Goal: Task Accomplishment & Management: Manage account settings

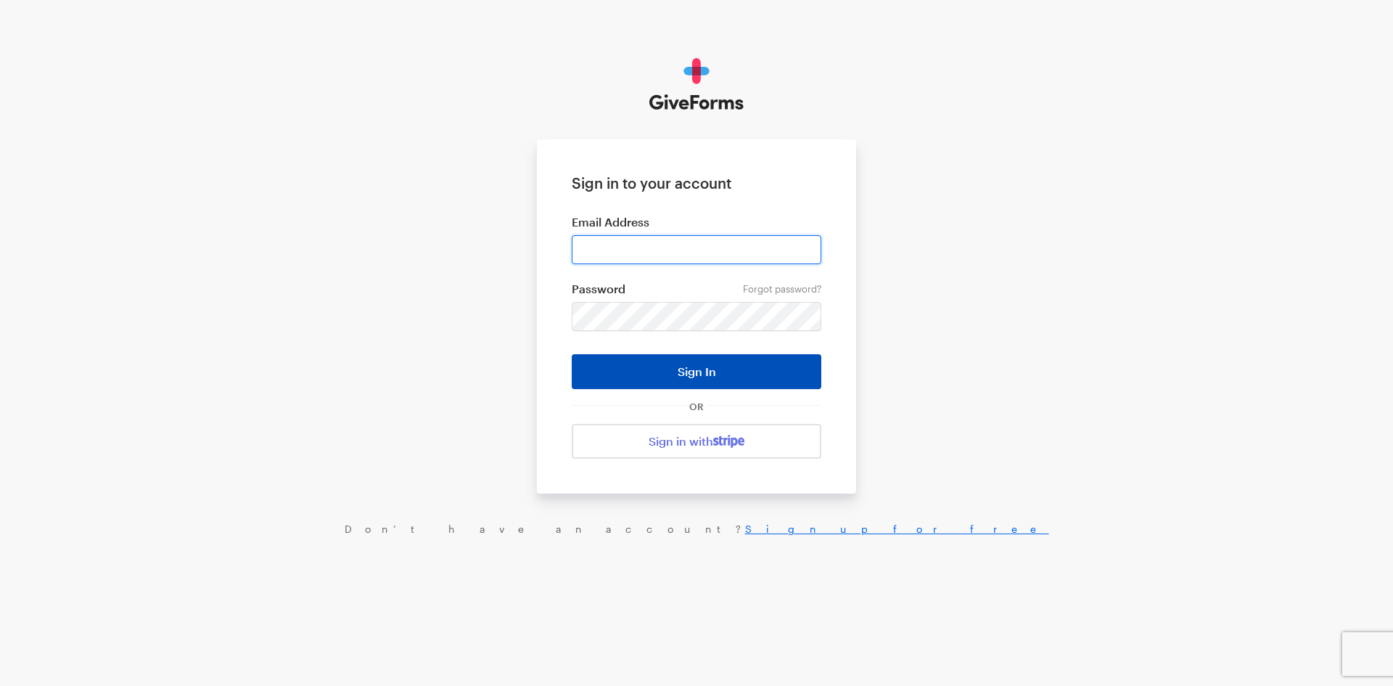
type input "[EMAIL_ADDRESS][DOMAIN_NAME]"
click at [726, 377] on button "Sign In" at bounding box center [697, 371] width 250 height 35
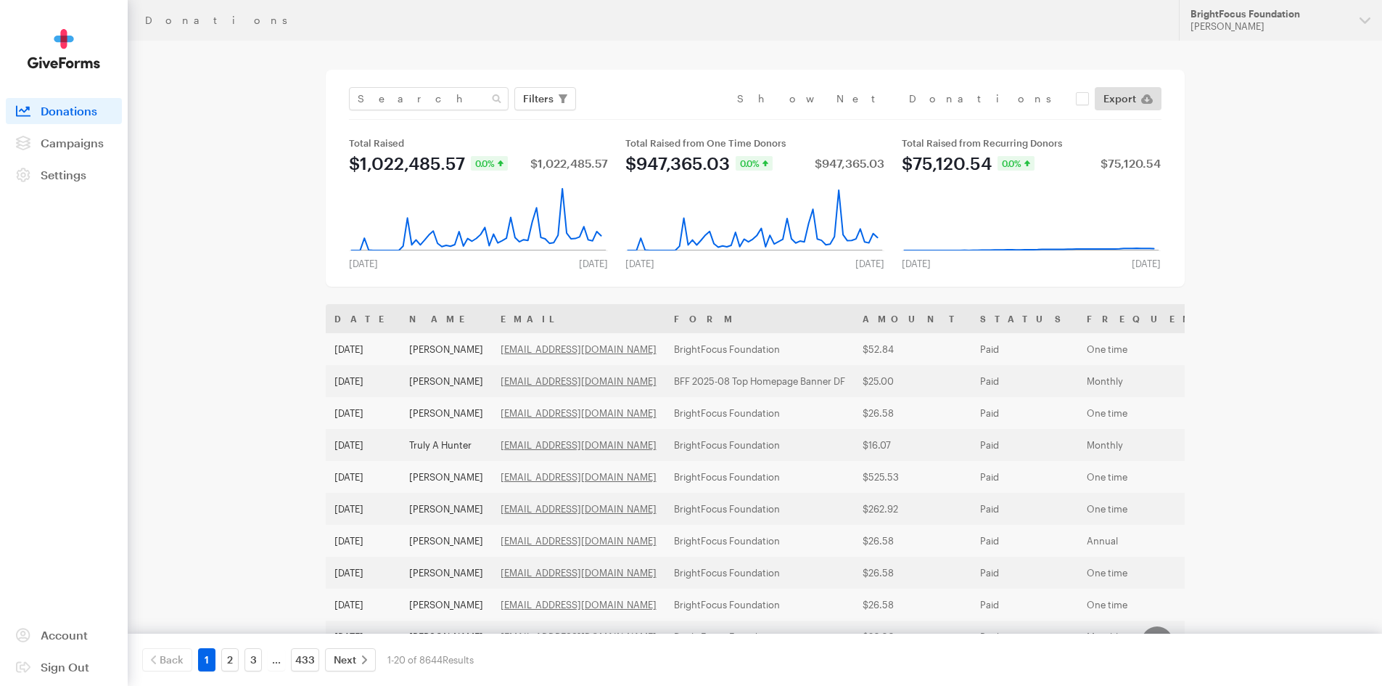
scroll to position [73, 0]
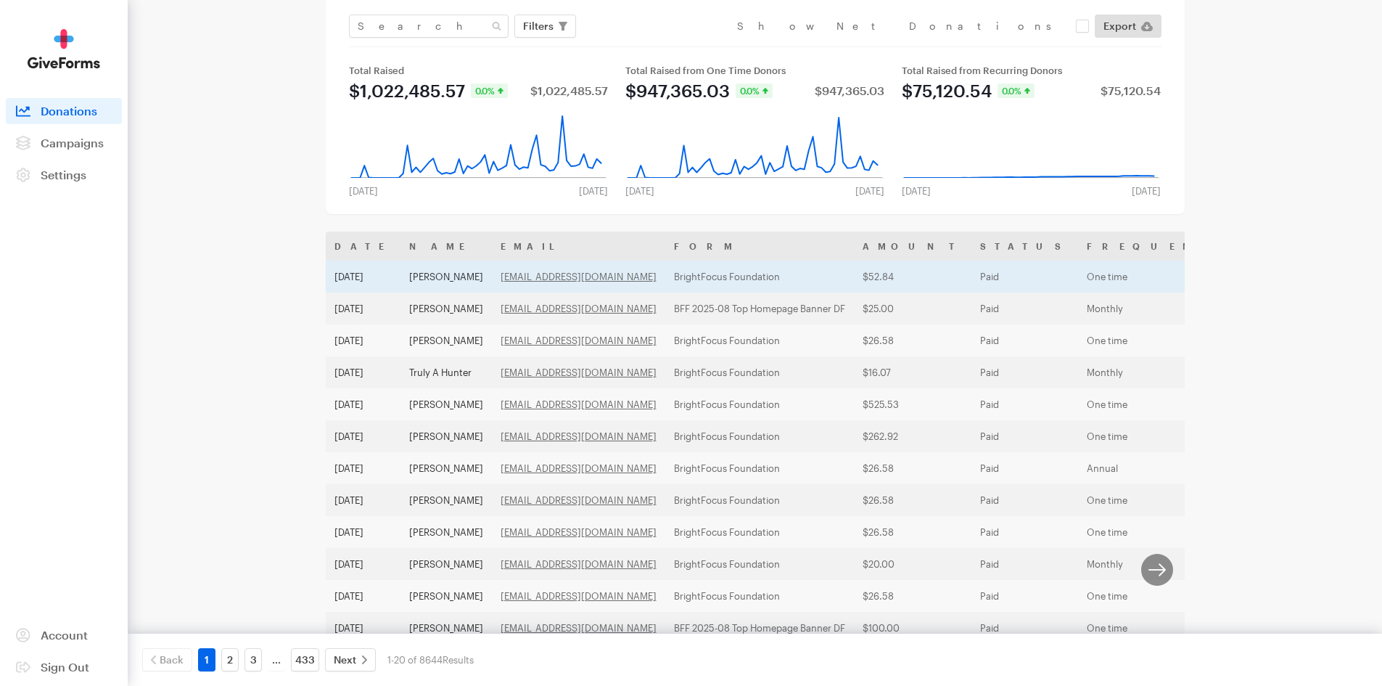
click at [387, 276] on td "Sep 26, 2025" at bounding box center [363, 277] width 75 height 32
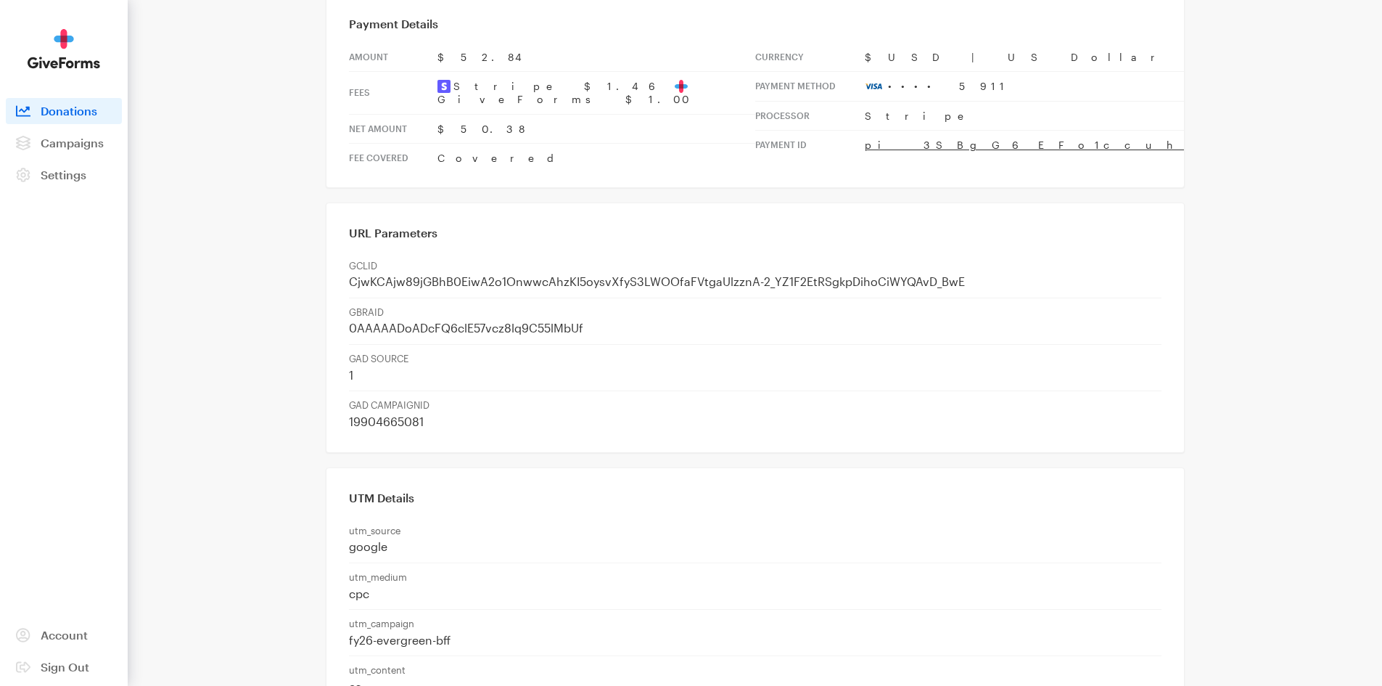
scroll to position [559, 0]
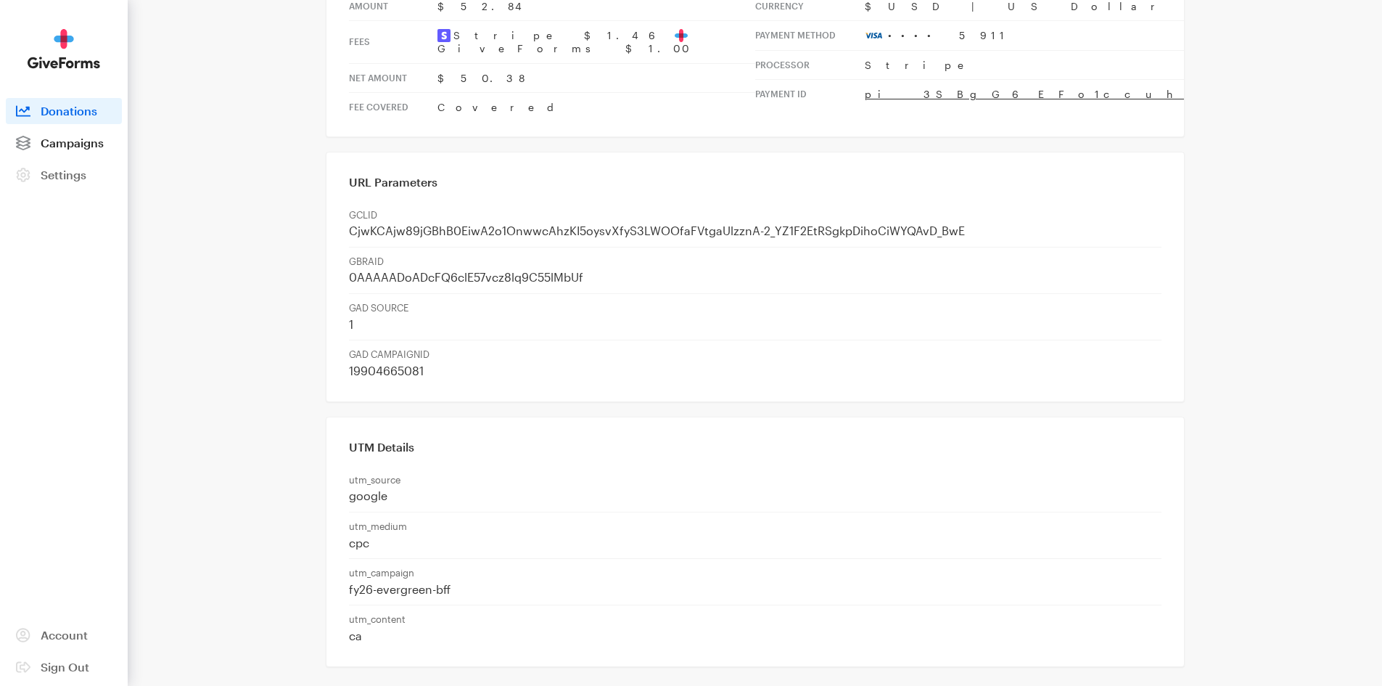
click at [80, 145] on span "Campaigns" at bounding box center [72, 143] width 63 height 14
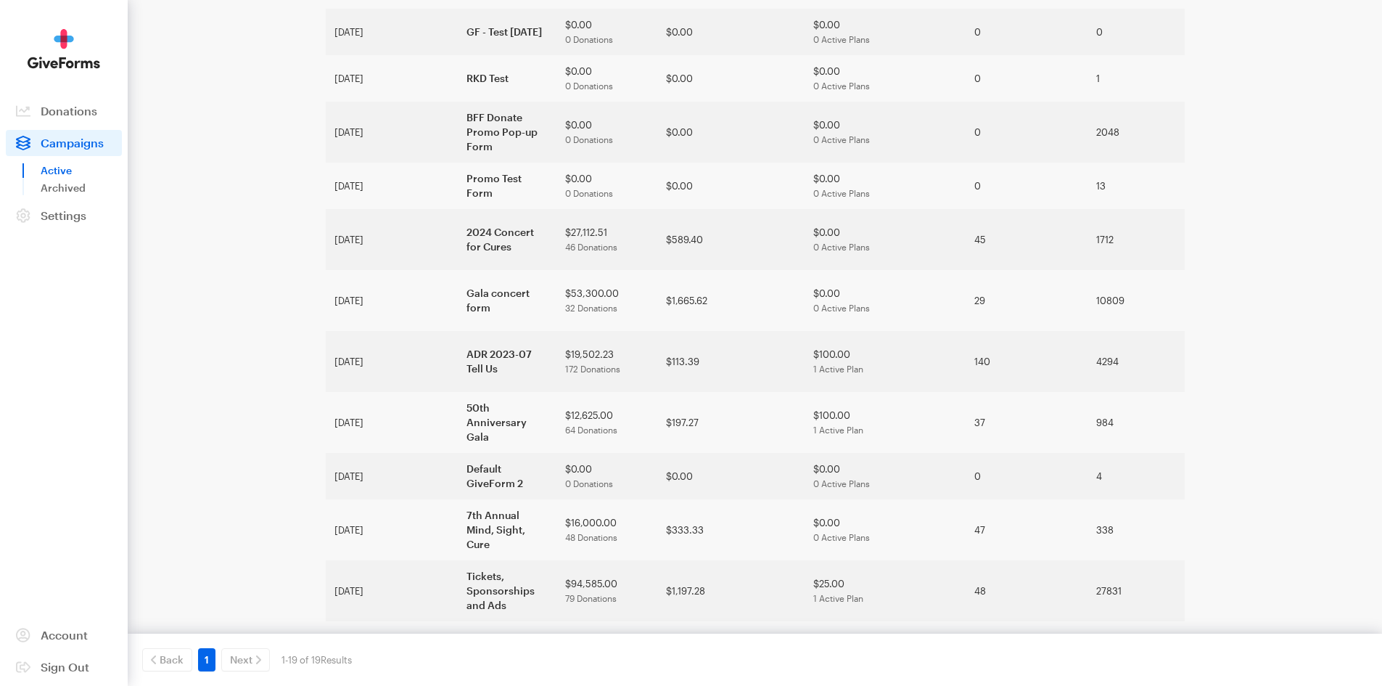
scroll to position [526, 0]
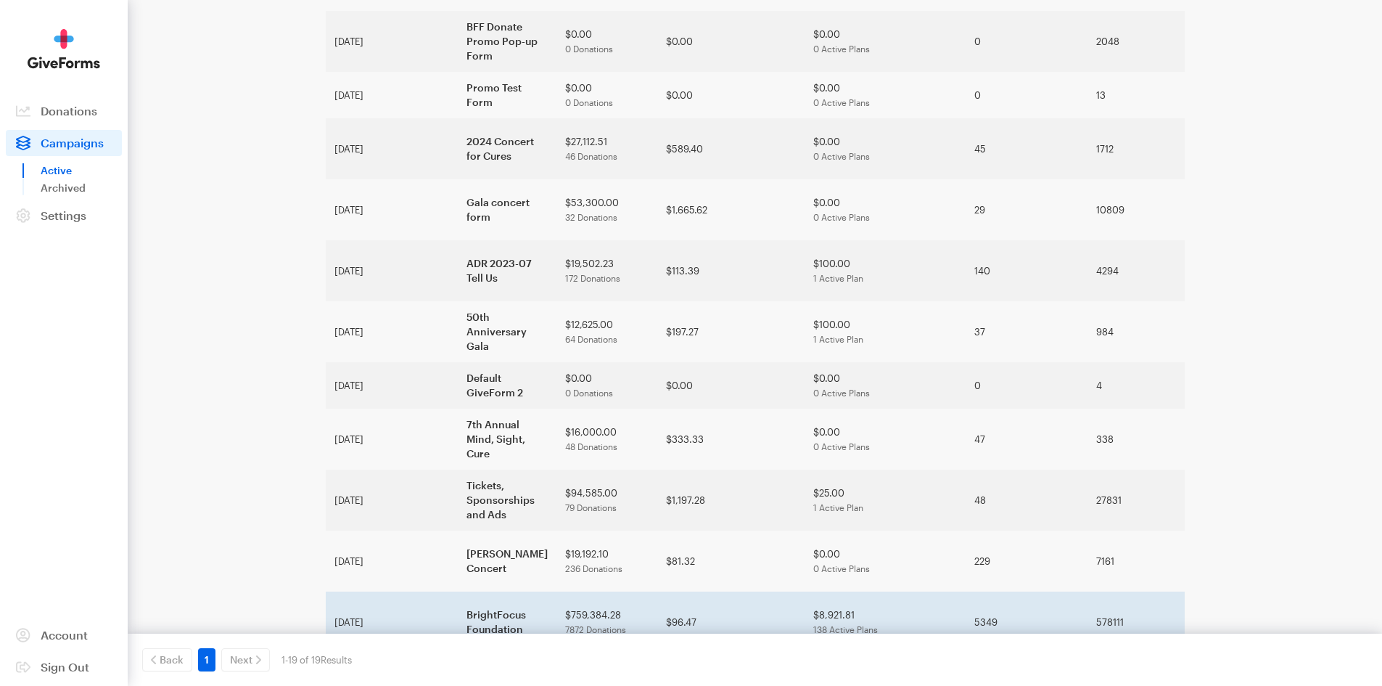
click at [458, 591] on td "BrightFocus Foundation" at bounding box center [507, 621] width 99 height 61
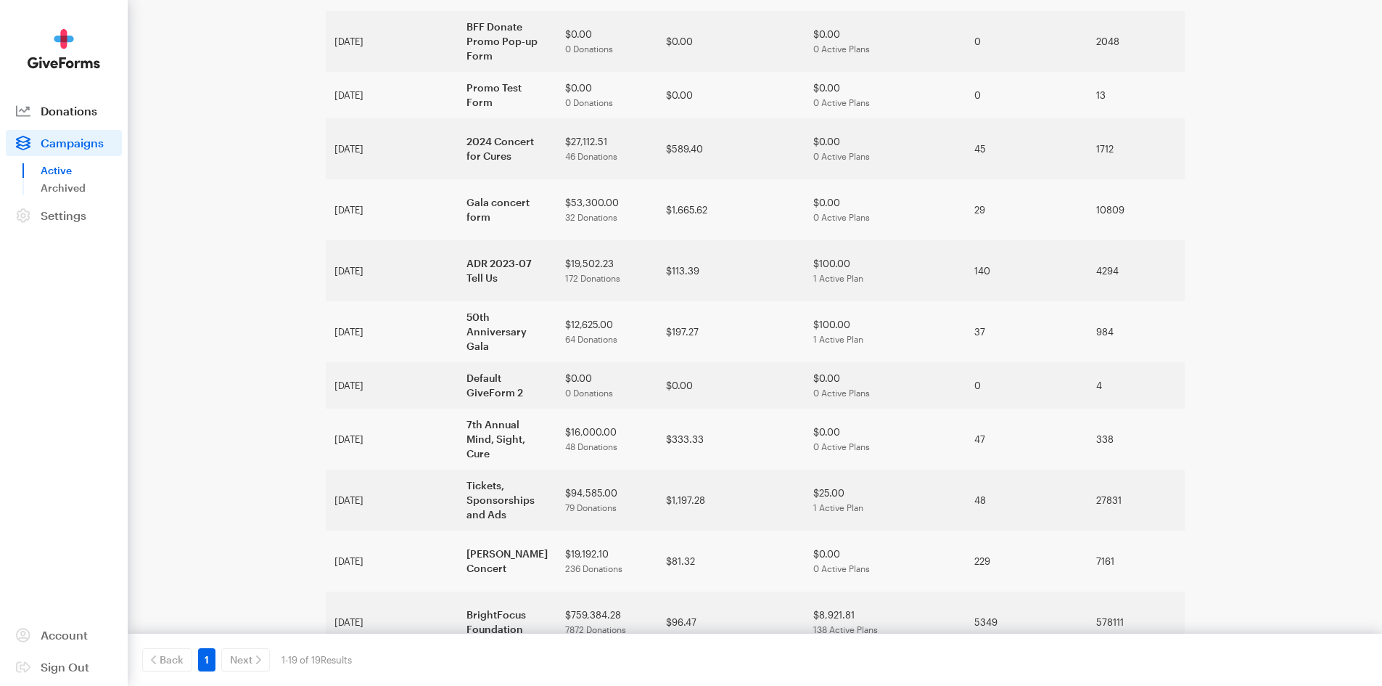
click at [81, 106] on span "Donations" at bounding box center [69, 111] width 57 height 14
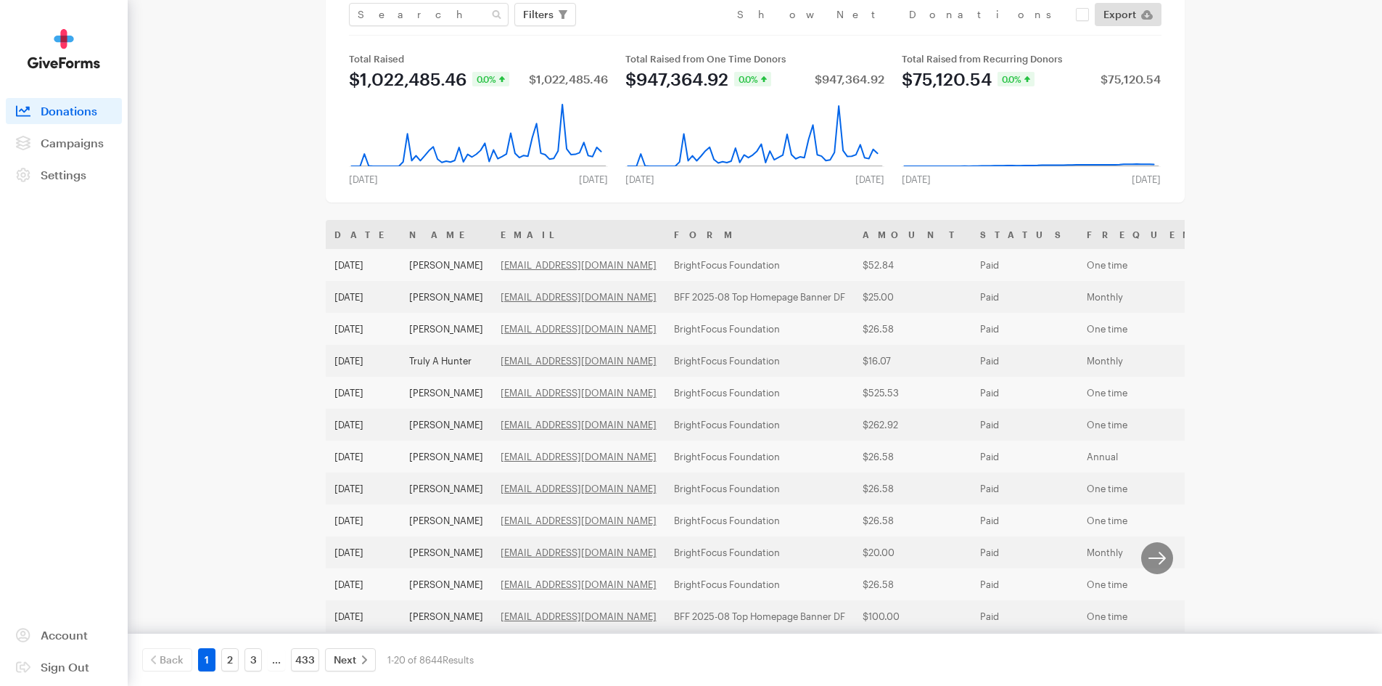
scroll to position [145, 0]
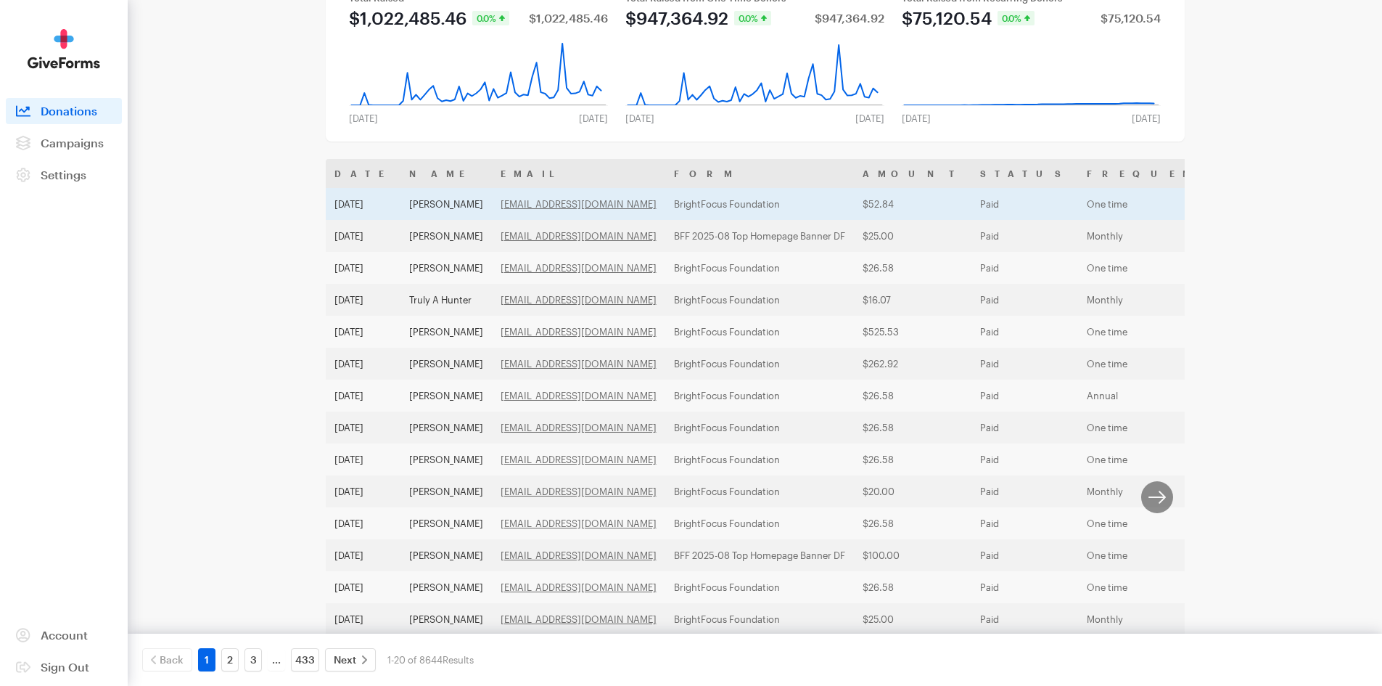
click at [464, 211] on td "[PERSON_NAME]" at bounding box center [446, 204] width 91 height 32
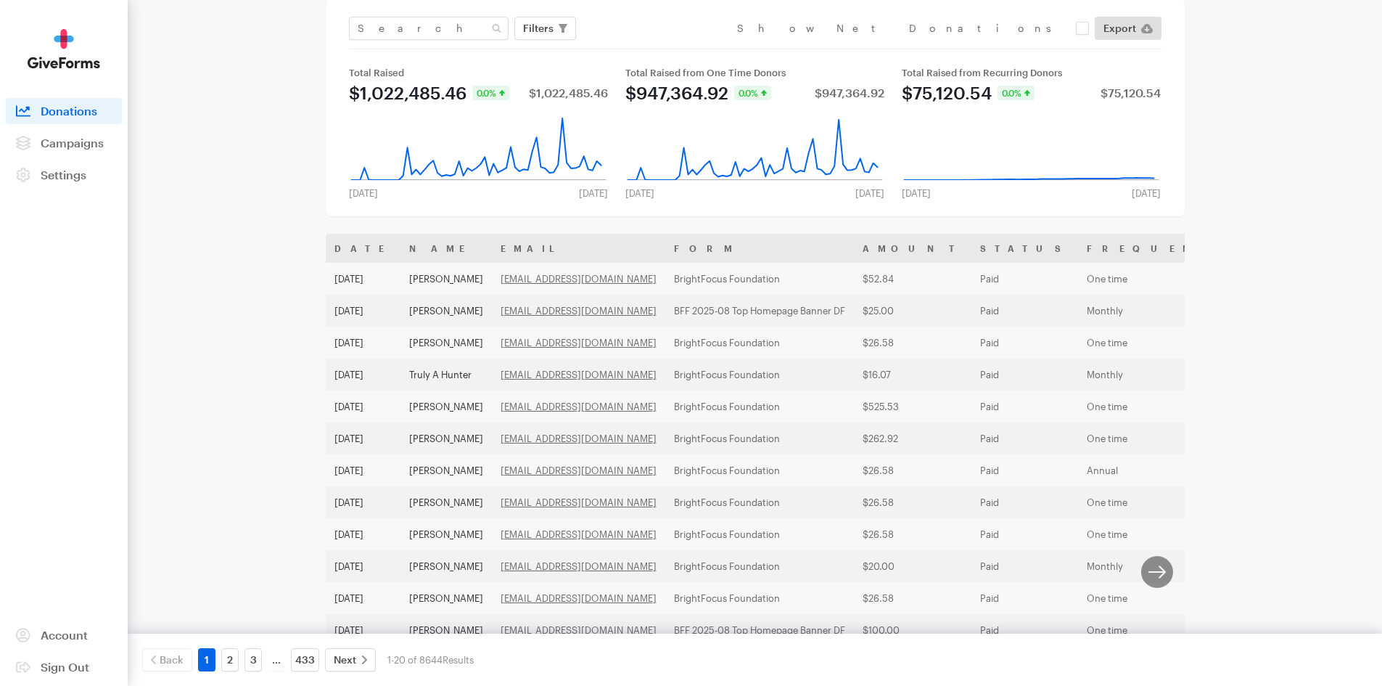
scroll to position [0, 0]
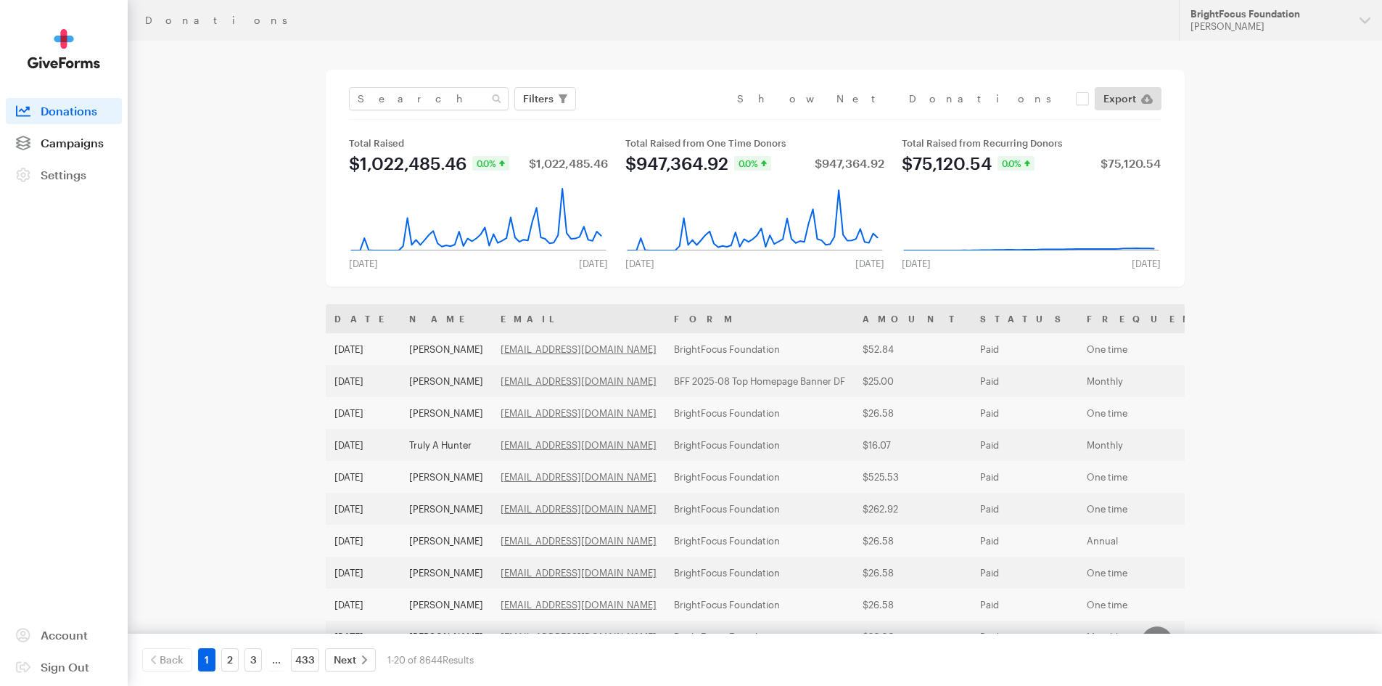
click at [50, 147] on span "Campaigns" at bounding box center [72, 143] width 63 height 14
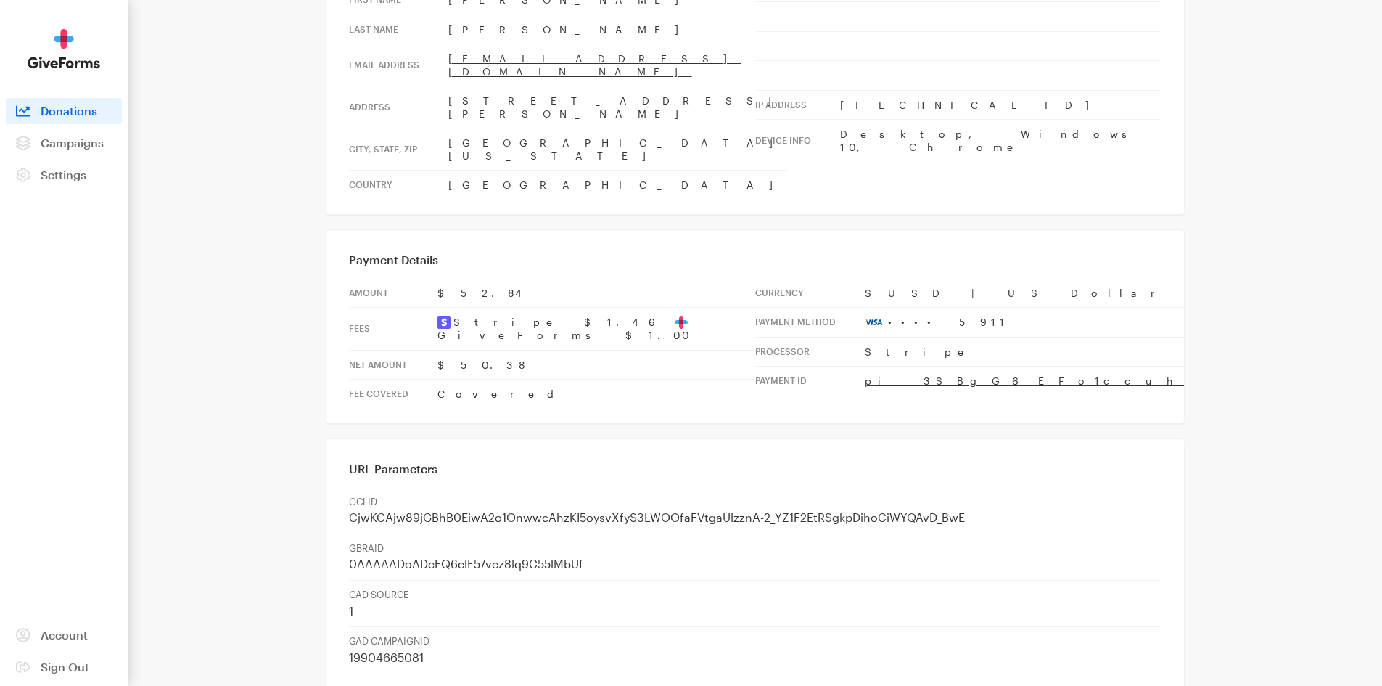
scroll to position [268, 0]
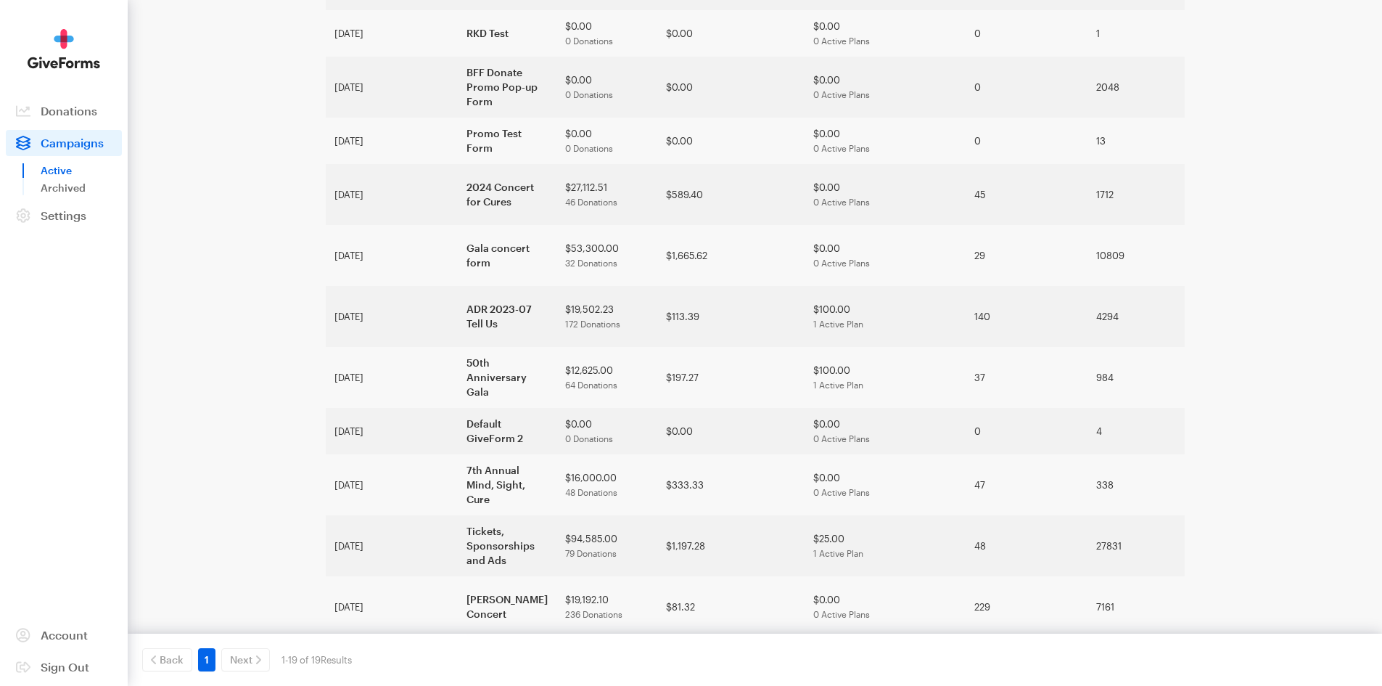
scroll to position [526, 0]
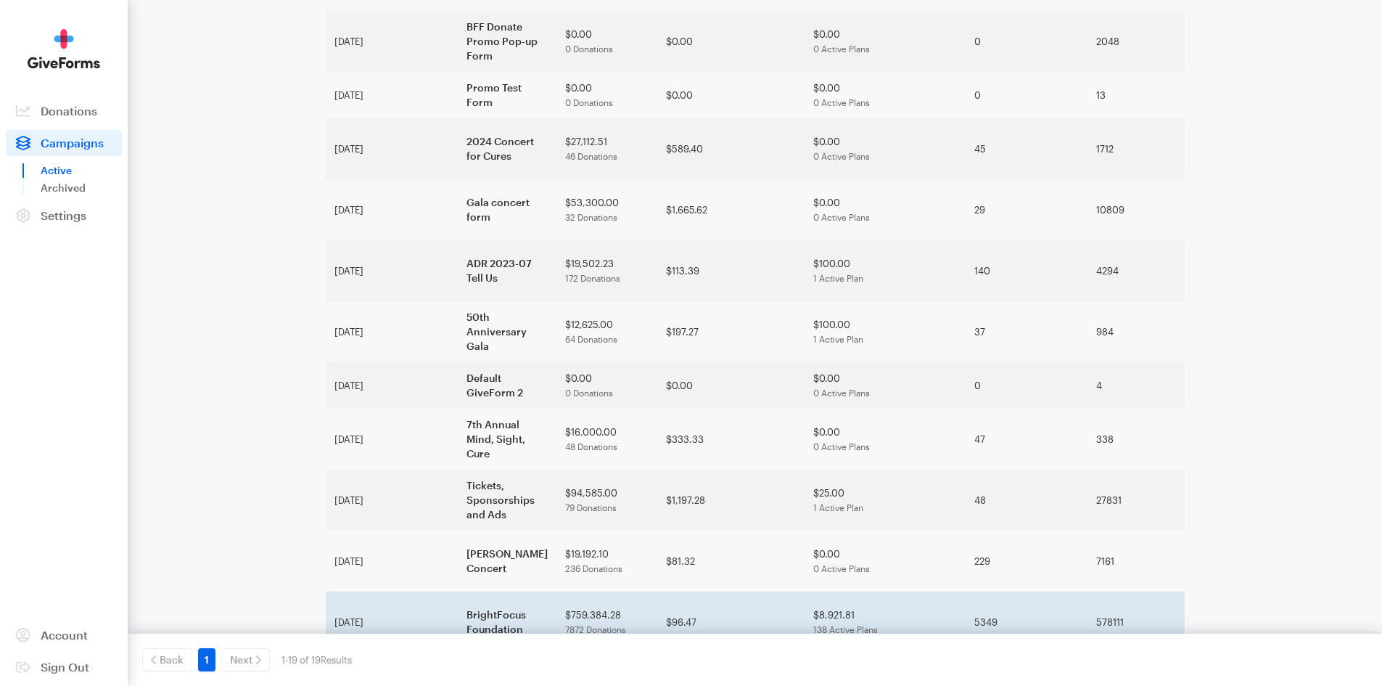
click at [565, 624] on span "7872 Donations" at bounding box center [595, 629] width 61 height 10
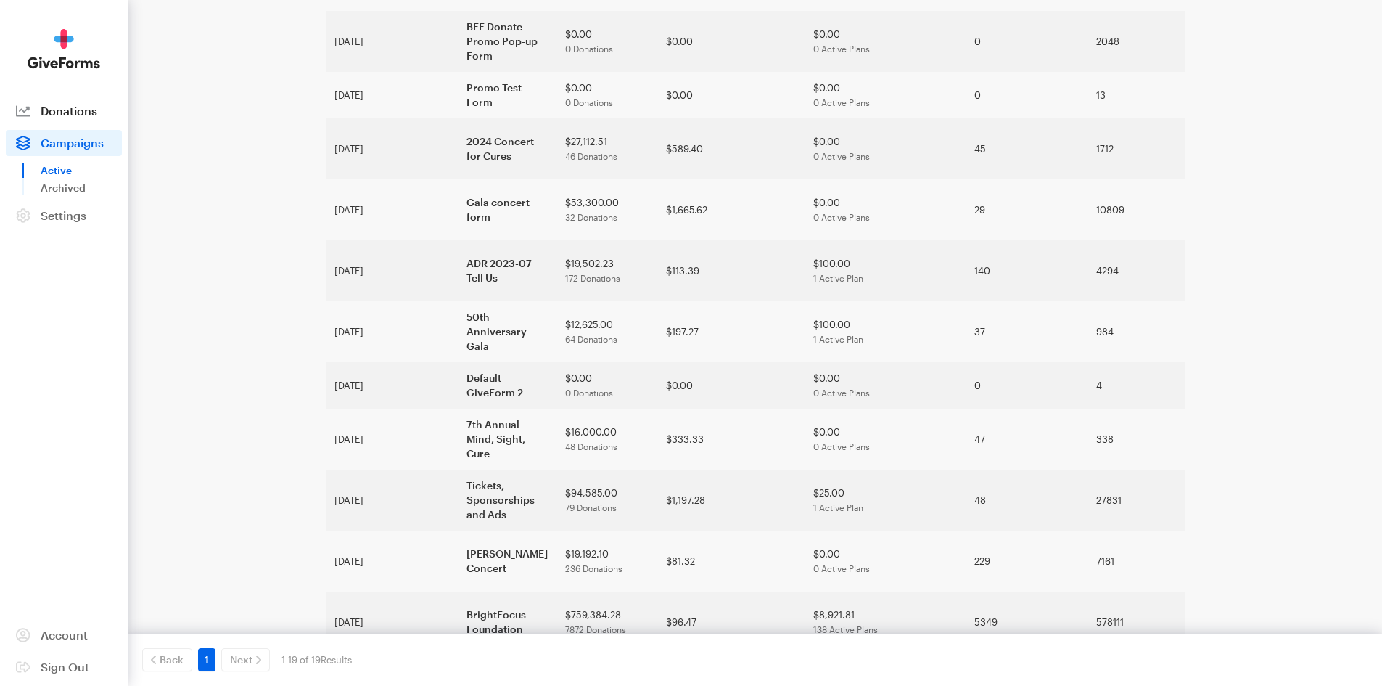
click at [49, 102] on link "Donations" at bounding box center [64, 111] width 116 height 26
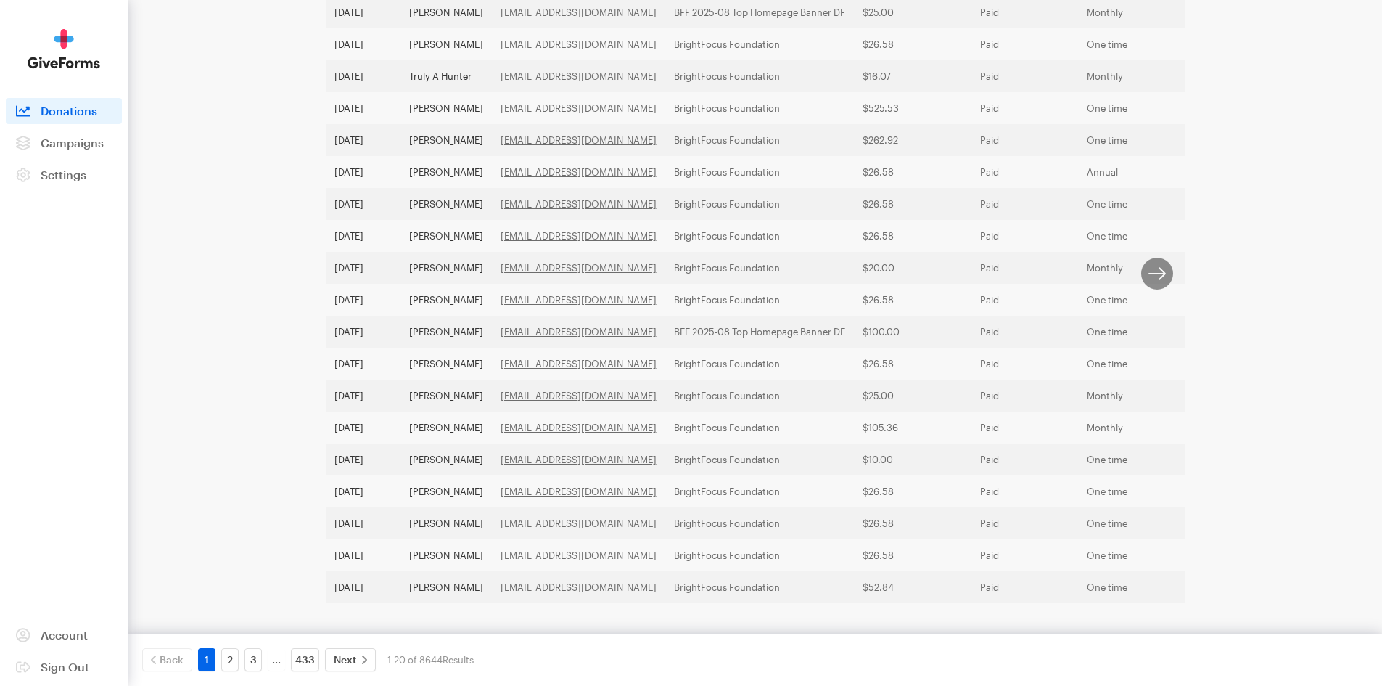
scroll to position [386, 0]
click at [100, 139] on span "Campaigns" at bounding box center [72, 143] width 63 height 14
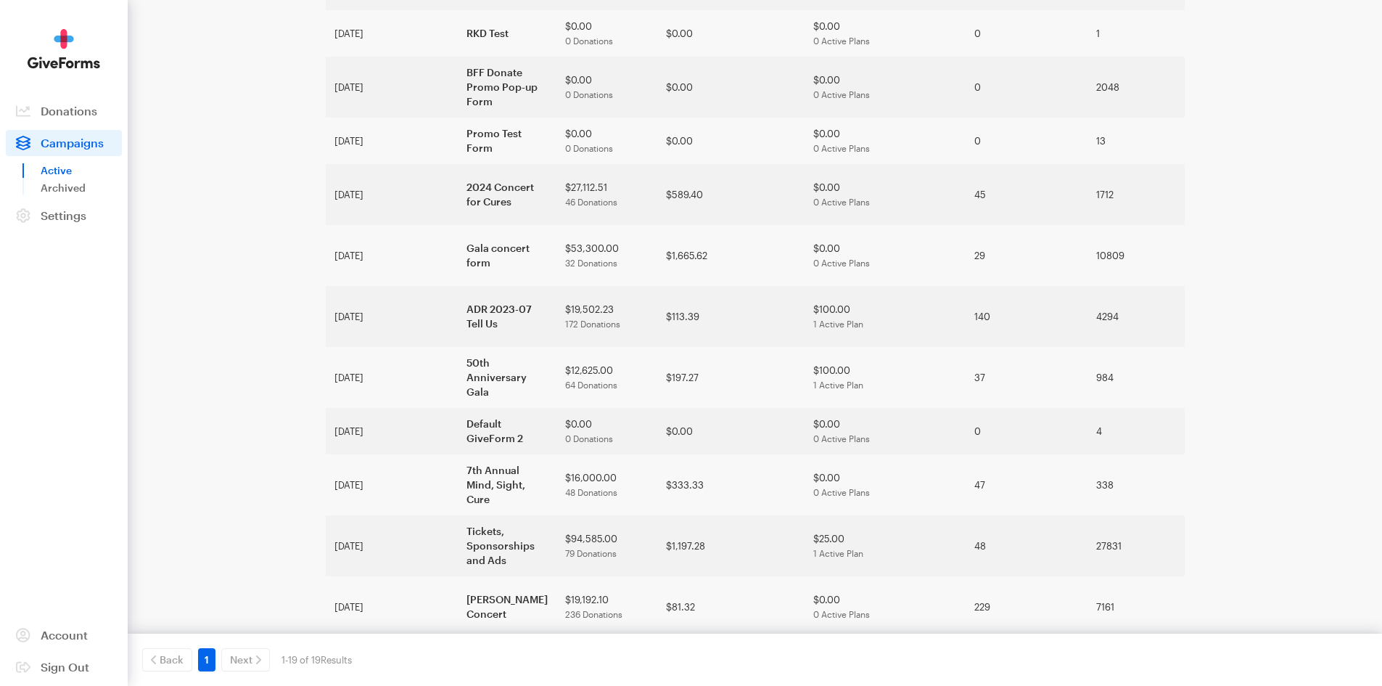
scroll to position [526, 0]
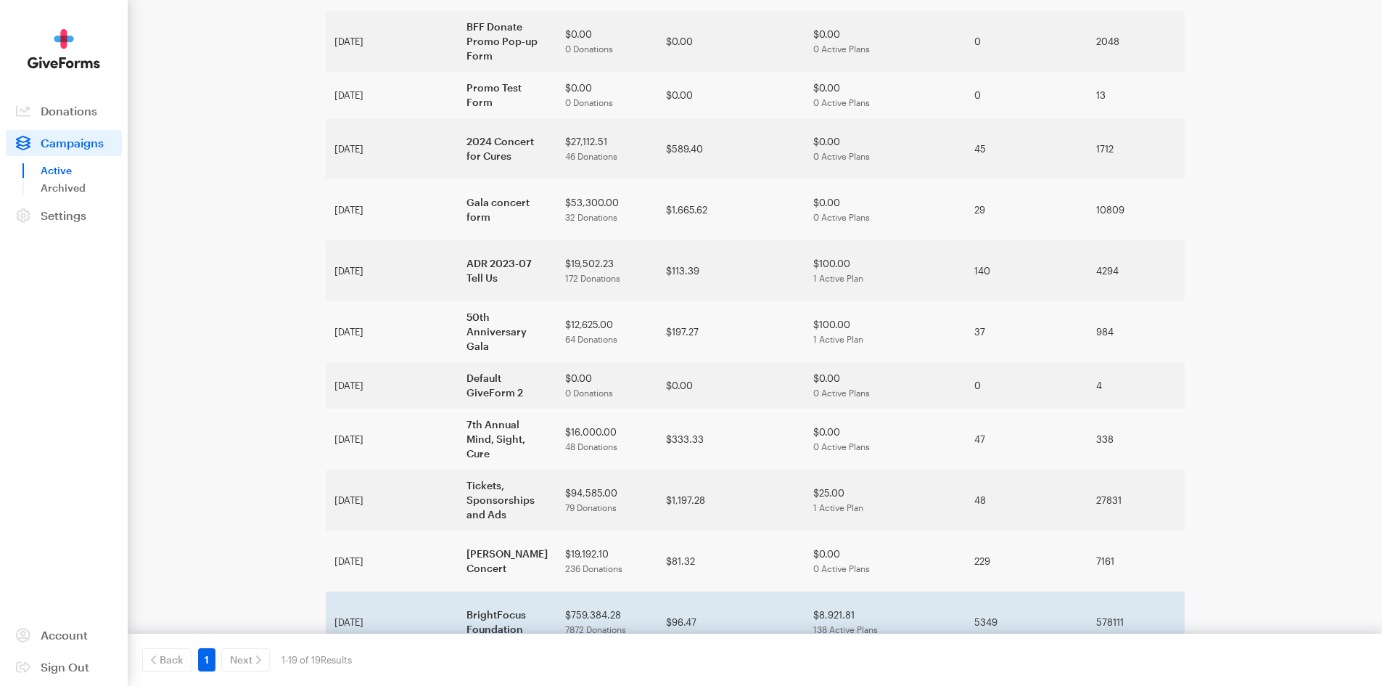
click at [458, 591] on td "BrightFocus Foundation" at bounding box center [507, 621] width 99 height 61
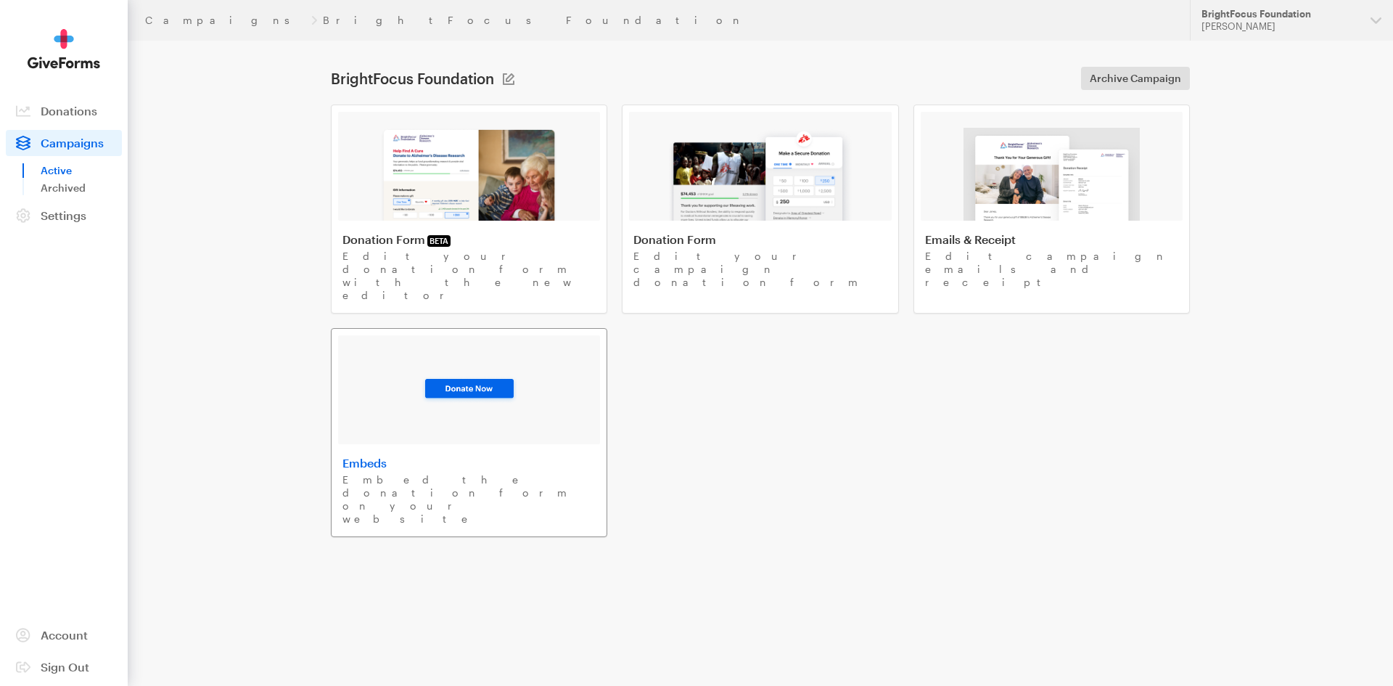
click at [539, 456] on div "Embeds Embed the donation form on your website" at bounding box center [469, 491] width 253 height 70
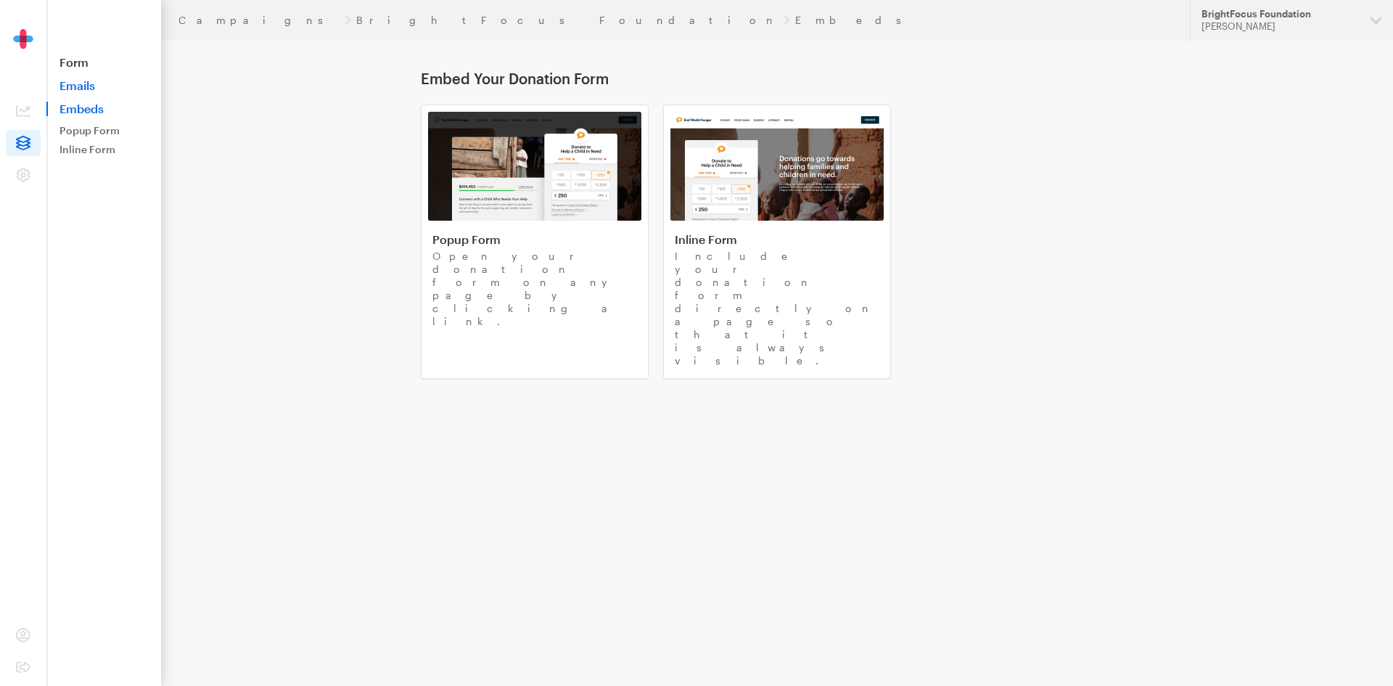
click at [91, 88] on link "Emails" at bounding box center [103, 85] width 115 height 15
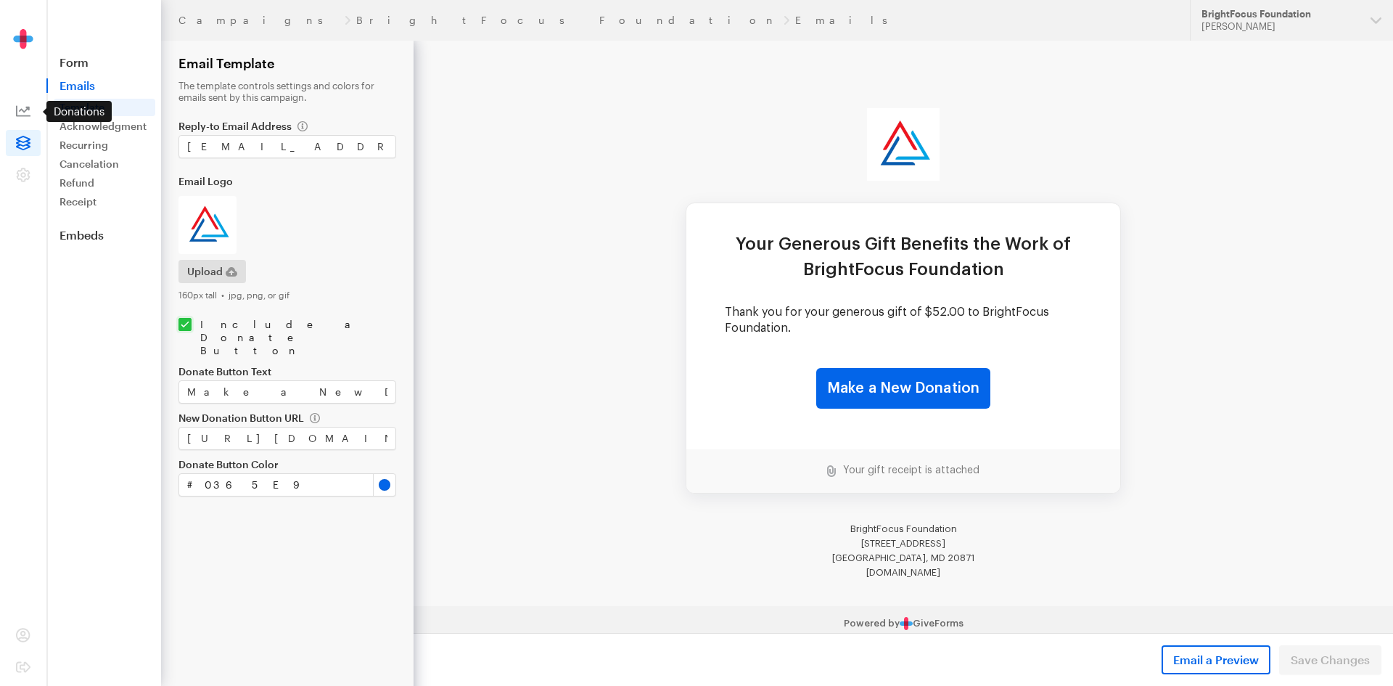
click at [16, 112] on icon at bounding box center [23, 111] width 15 height 11
